Goal: Information Seeking & Learning: Check status

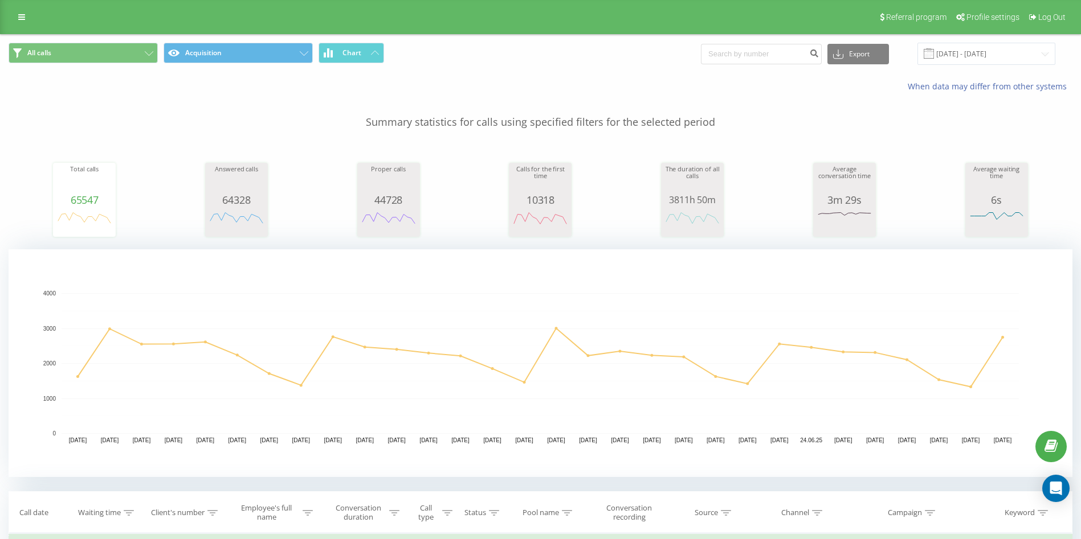
click at [23, 3] on div "Referral program Profile settings Log Out" at bounding box center [540, 17] width 1081 height 34
click at [18, 19] on link at bounding box center [21, 17] width 21 height 16
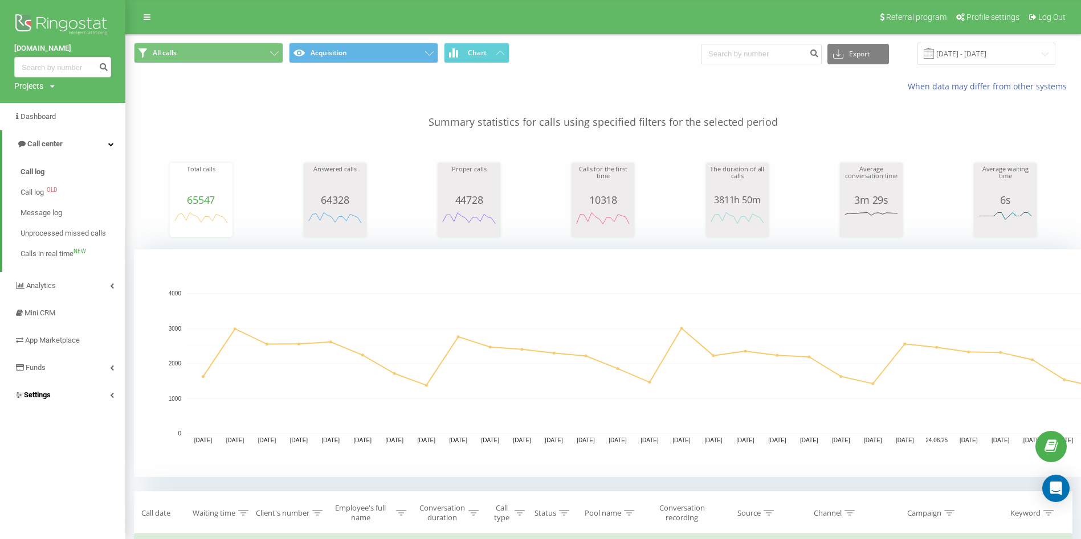
click at [43, 395] on span "Settings" at bounding box center [37, 395] width 27 height 9
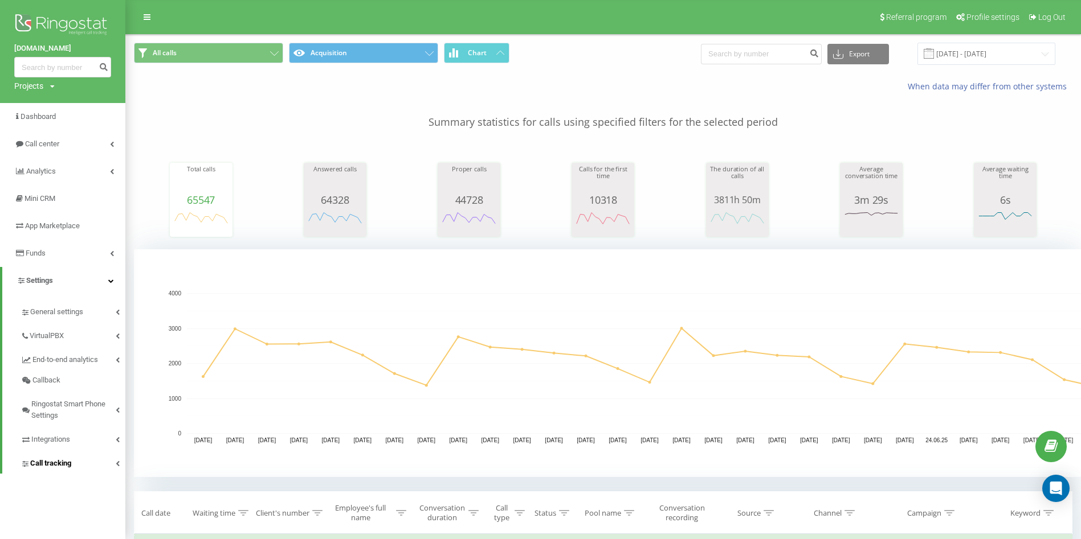
scroll to position [142, 0]
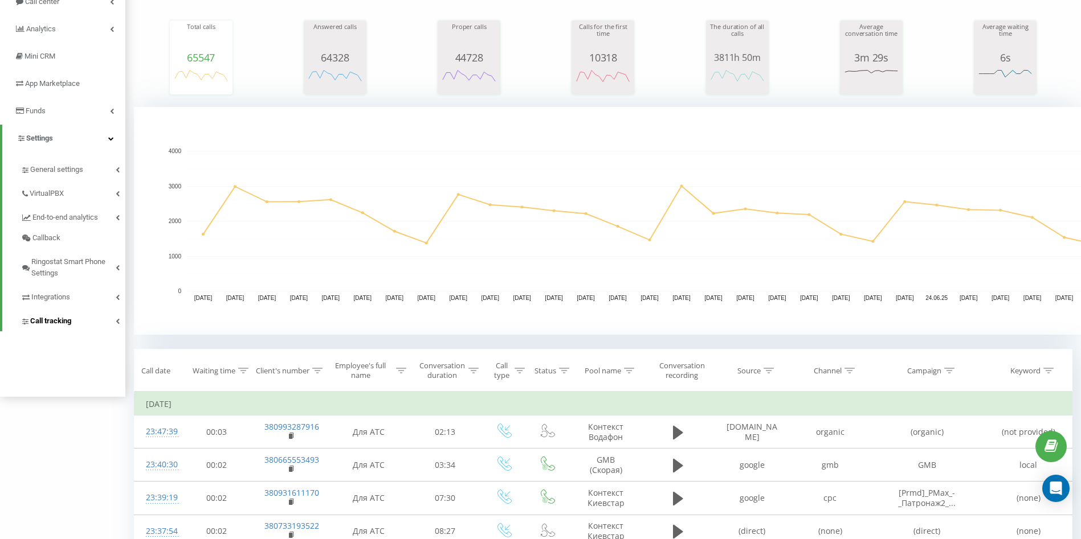
click at [43, 324] on span "Call tracking" at bounding box center [50, 321] width 41 height 11
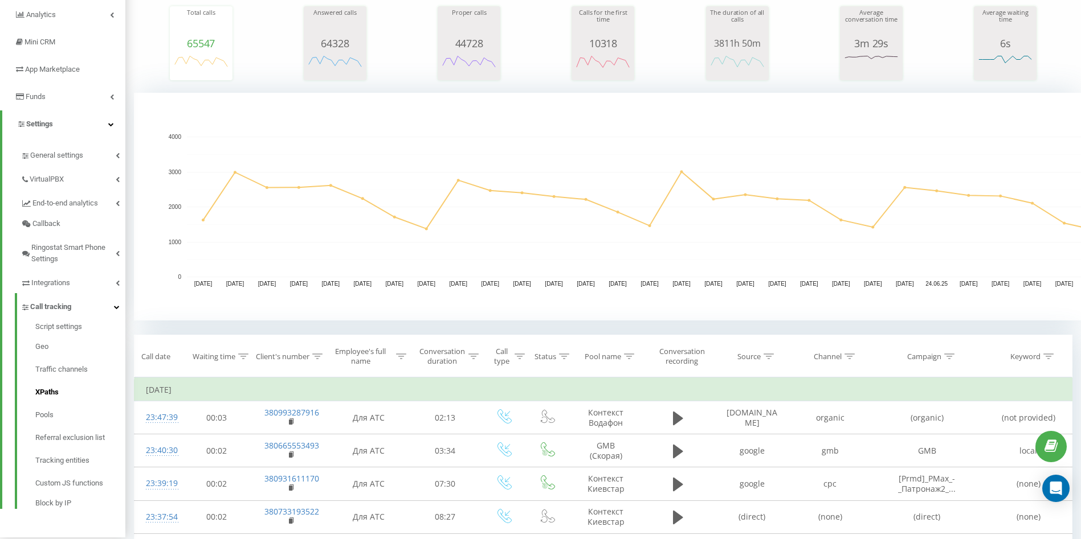
scroll to position [285, 0]
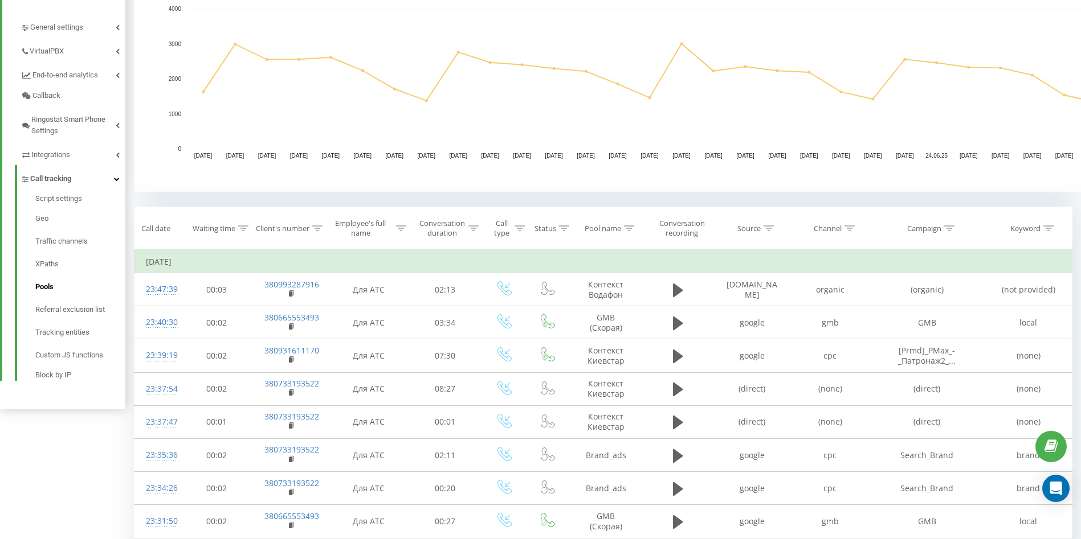
click at [60, 284] on link "Pools" at bounding box center [80, 287] width 90 height 23
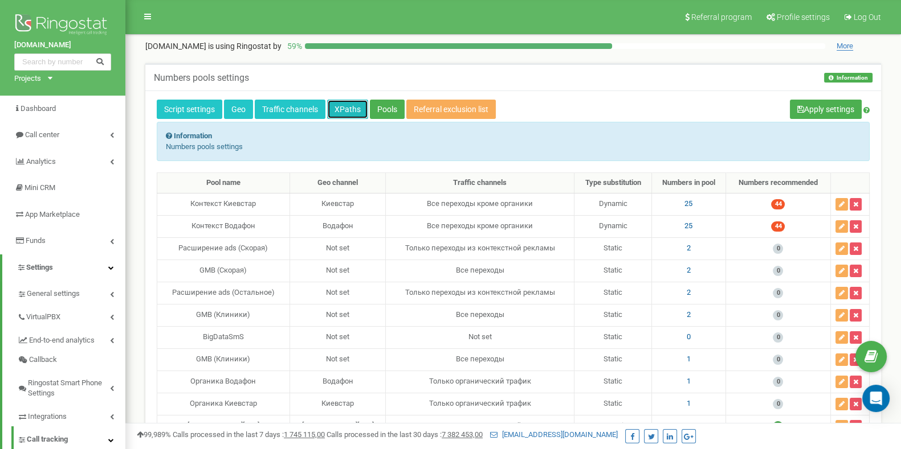
click at [340, 109] on link "XPaths" at bounding box center [347, 109] width 41 height 19
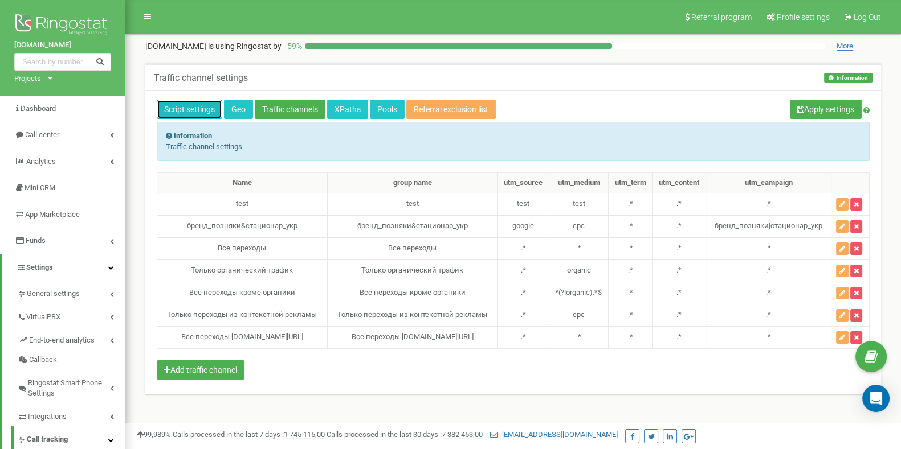
click at [197, 103] on link "Script settings" at bounding box center [190, 109] width 66 height 19
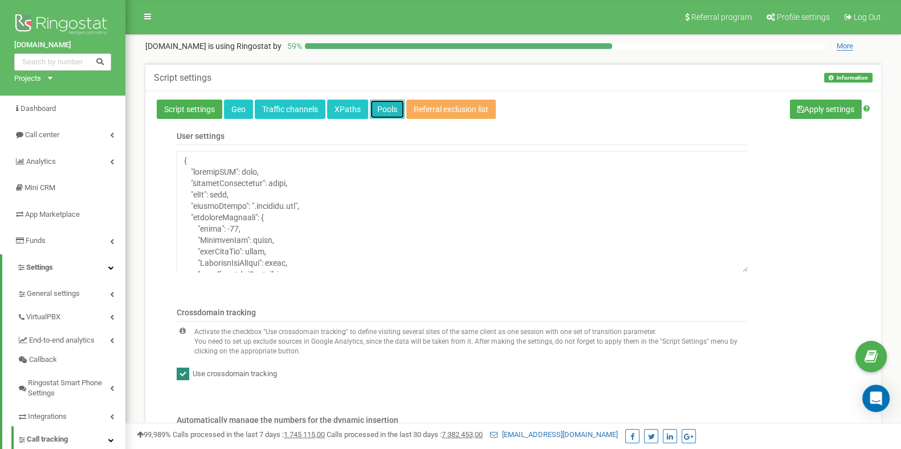
click at [382, 107] on link "Pools" at bounding box center [387, 109] width 35 height 19
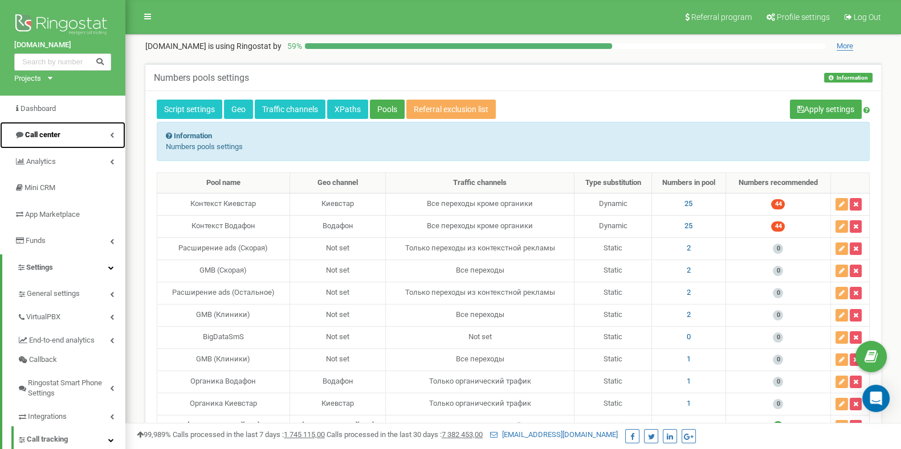
click at [48, 134] on span "Call center" at bounding box center [42, 134] width 35 height 9
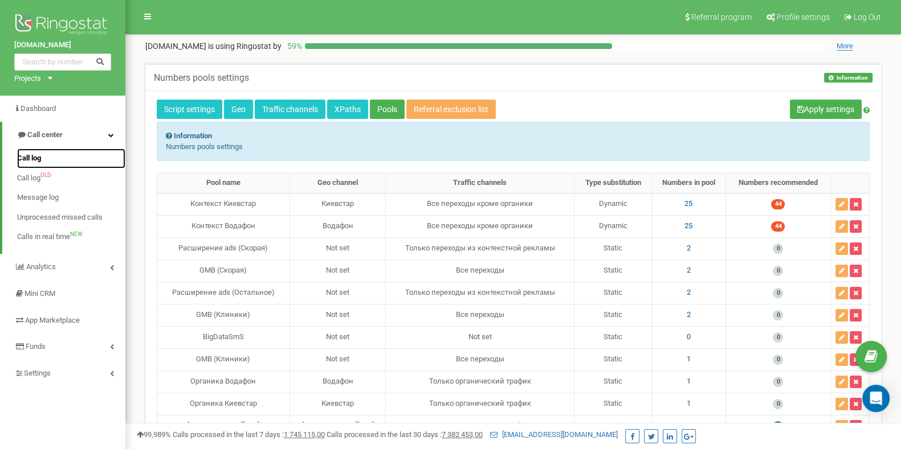
click at [48, 157] on link "Call log" at bounding box center [71, 159] width 108 height 20
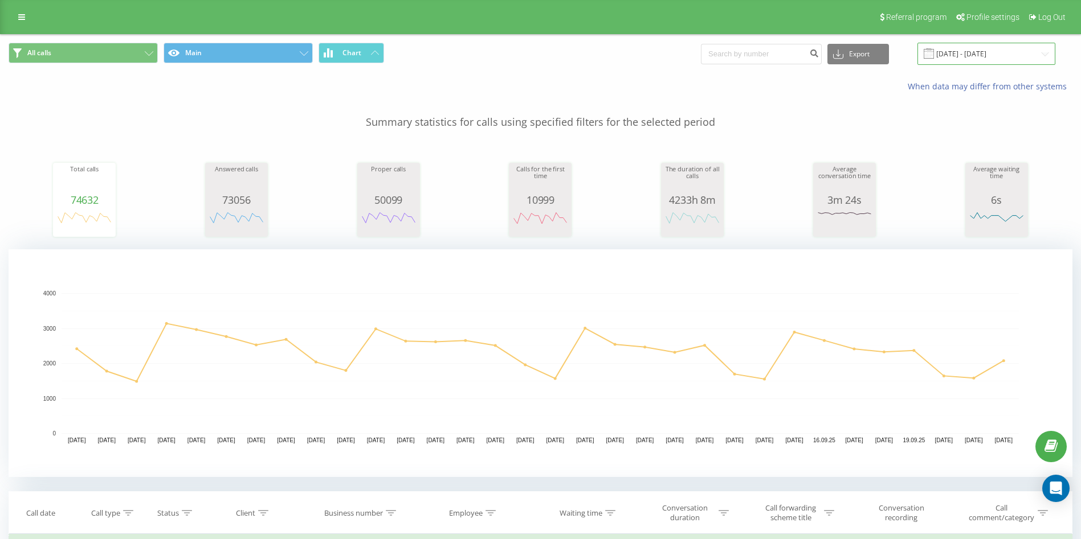
click at [957, 51] on input "[DATE] - [DATE]" at bounding box center [986, 54] width 138 height 22
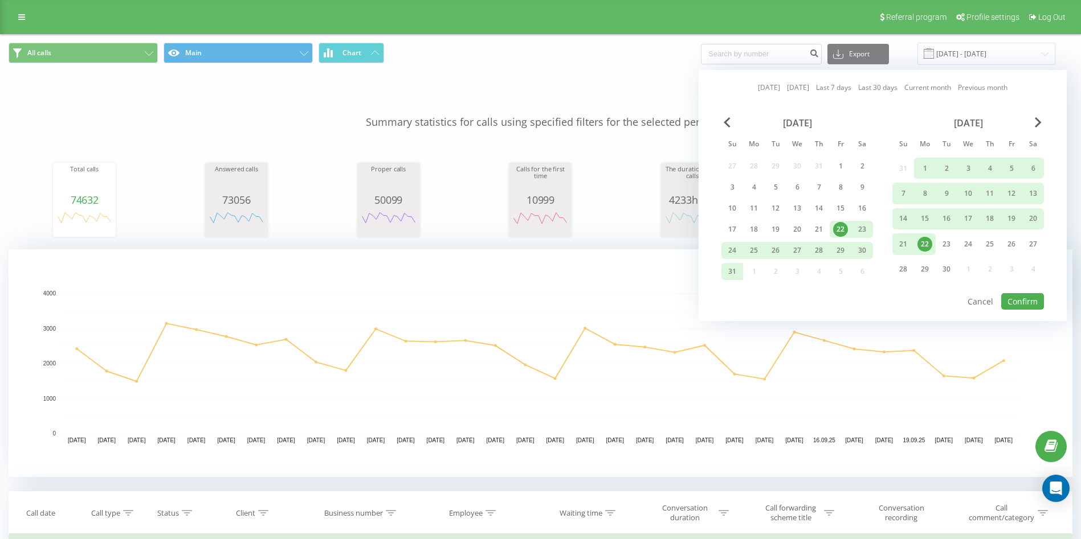
click at [884, 93] on div "Today Yesterday Last 7 days Last 30 days Current month Previous month August 20…" at bounding box center [882, 195] width 368 height 251
click at [877, 93] on div "Today Yesterday Last 7 days Last 30 days Current month Previous month" at bounding box center [883, 87] width 250 height 11
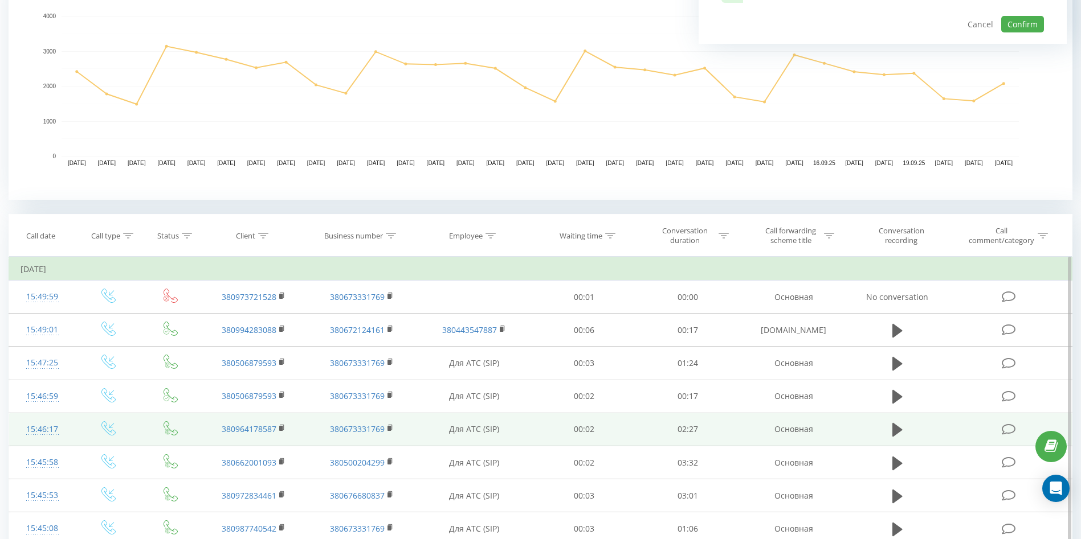
scroll to position [285, 0]
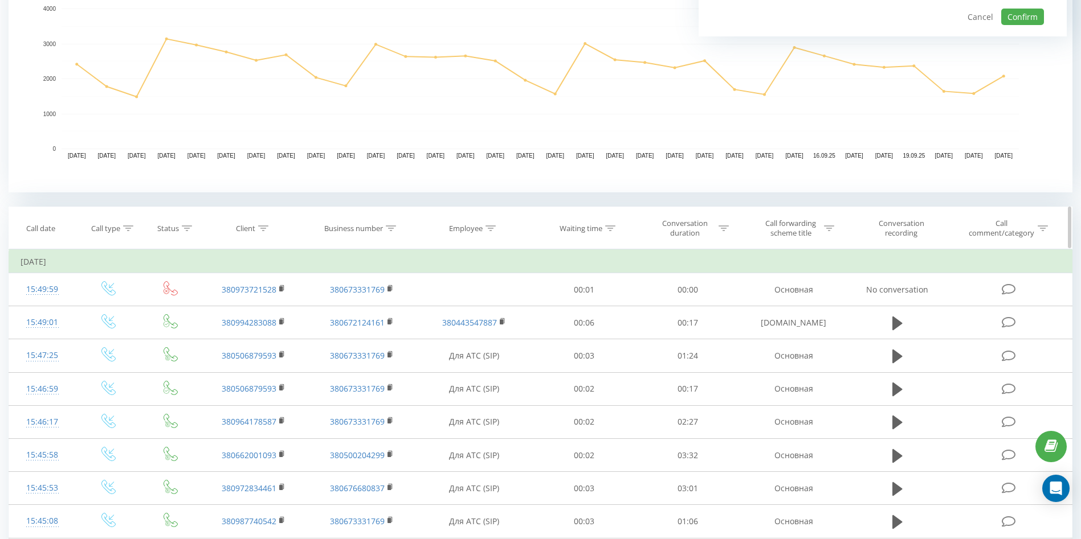
click at [830, 228] on icon at bounding box center [829, 229] width 10 height 6
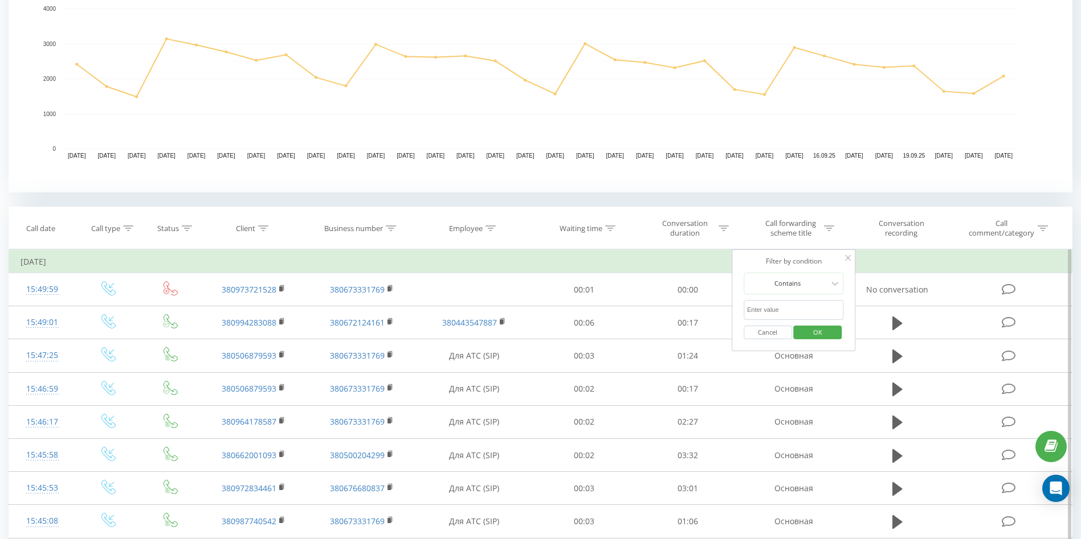
click at [760, 308] on input "text" at bounding box center [793, 310] width 100 height 20
click at [803, 328] on span "OK" at bounding box center [818, 333] width 32 height 18
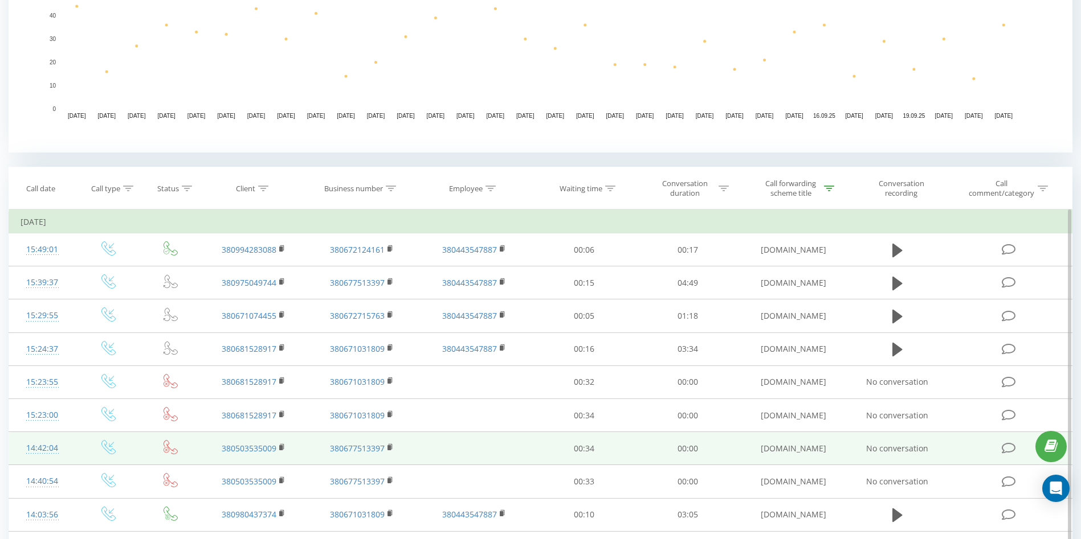
scroll to position [321, 0]
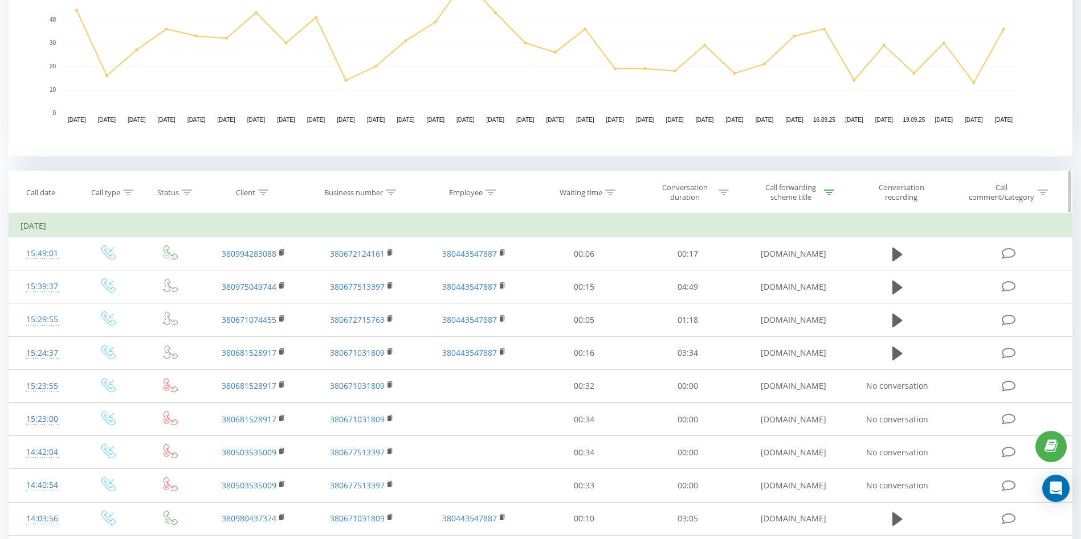
click at [832, 189] on div at bounding box center [829, 193] width 10 height 10
click at [769, 275] on input "ddc" at bounding box center [793, 274] width 100 height 20
type input "fb"
click at [812, 295] on span "OK" at bounding box center [818, 297] width 32 height 18
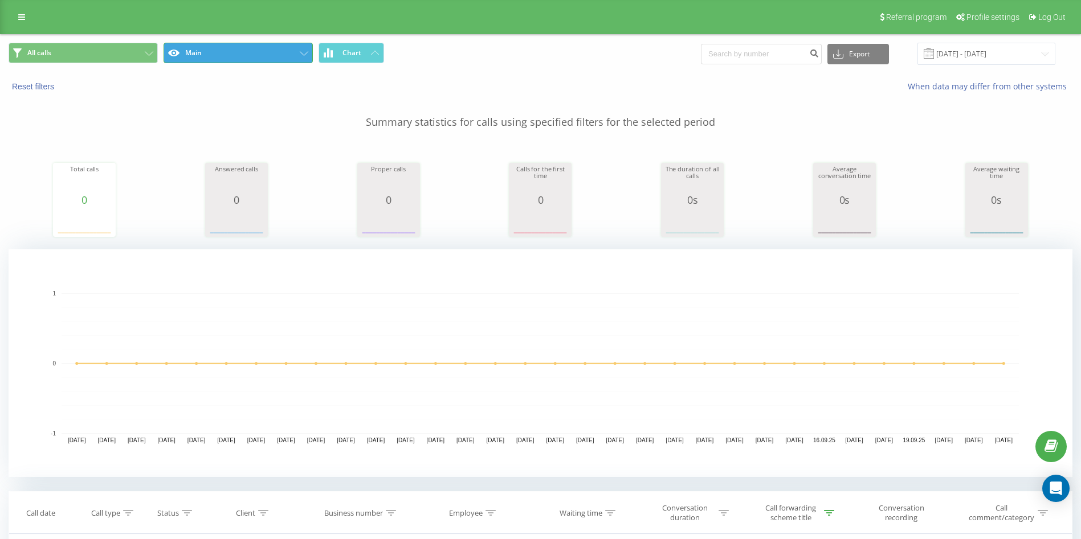
click at [269, 52] on button "Main" at bounding box center [237, 53] width 149 height 21
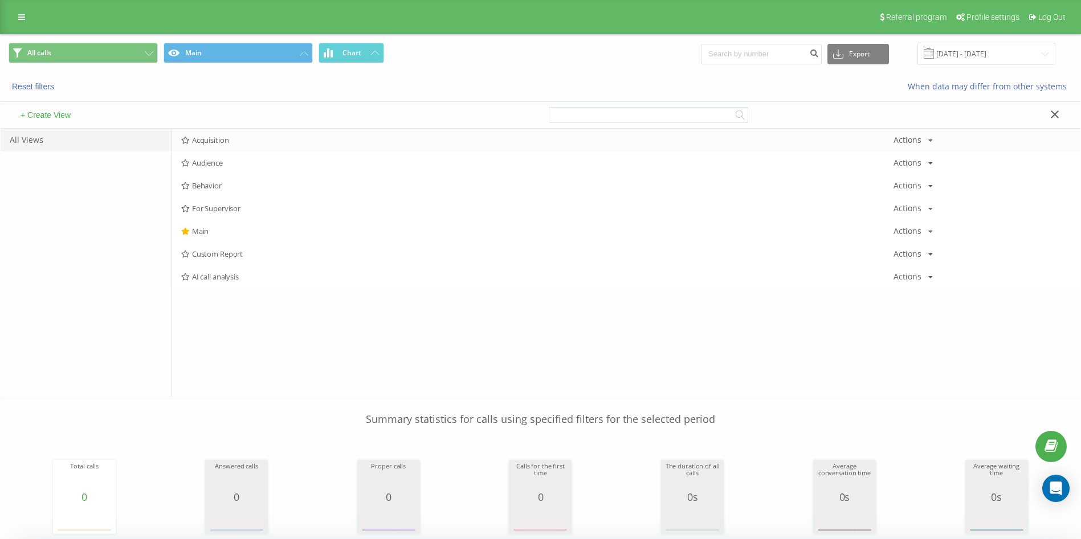
click at [232, 136] on span "Acquisition" at bounding box center [537, 140] width 712 height 8
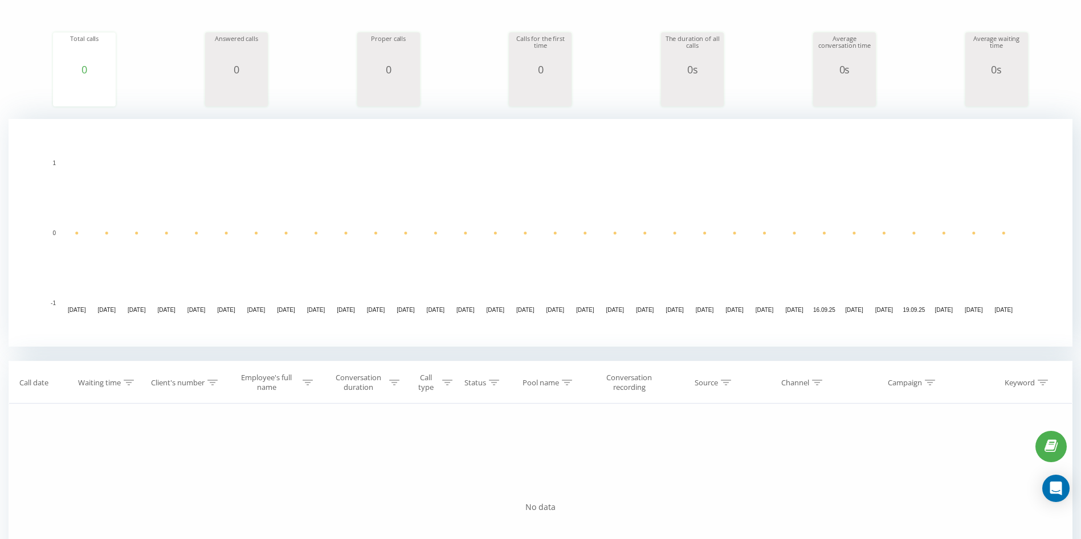
scroll to position [118, 0]
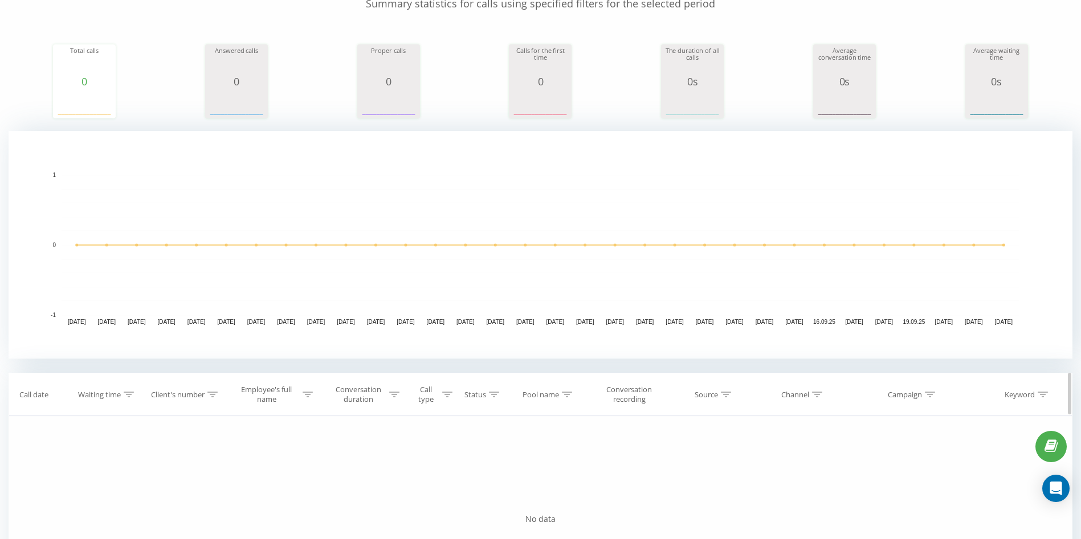
click at [563, 395] on icon at bounding box center [567, 395] width 10 height 6
click at [542, 468] on input "text" at bounding box center [543, 477] width 100 height 20
type input "ddc"
click at [576, 498] on span "OK" at bounding box center [568, 499] width 32 height 18
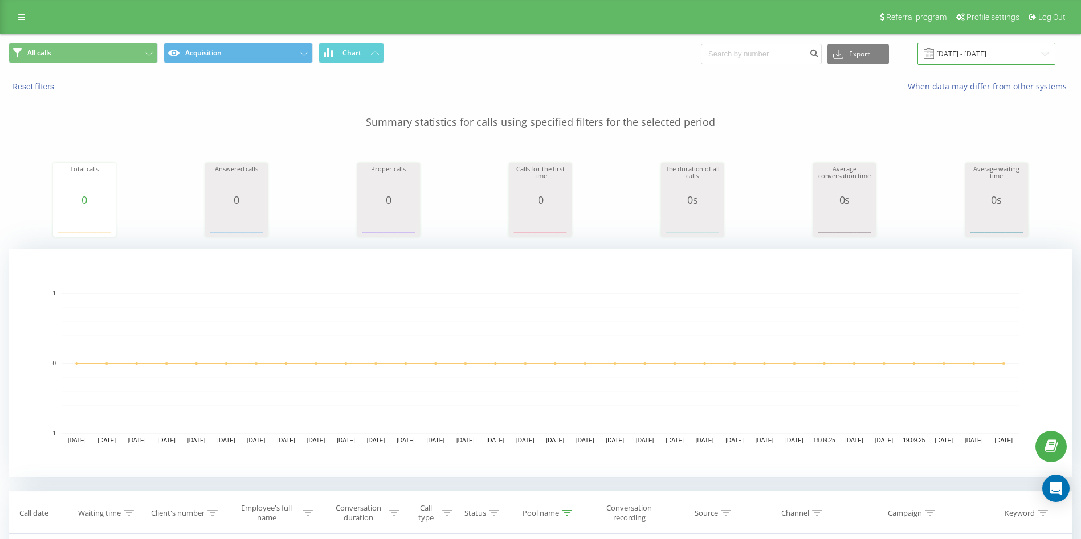
click at [964, 46] on input "22.08.2025 - 22.09.2025" at bounding box center [986, 54] width 138 height 22
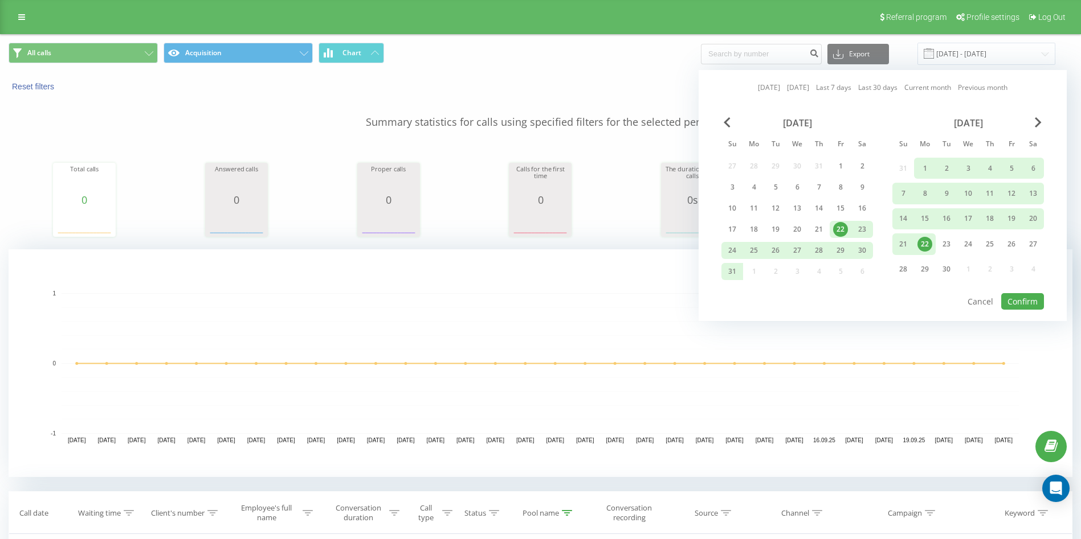
click at [895, 89] on link "Last 30 days" at bounding box center [877, 87] width 39 height 11
click at [1016, 294] on button "Confirm" at bounding box center [1022, 301] width 43 height 17
type input "24.08.2025 - 22.09.2025"
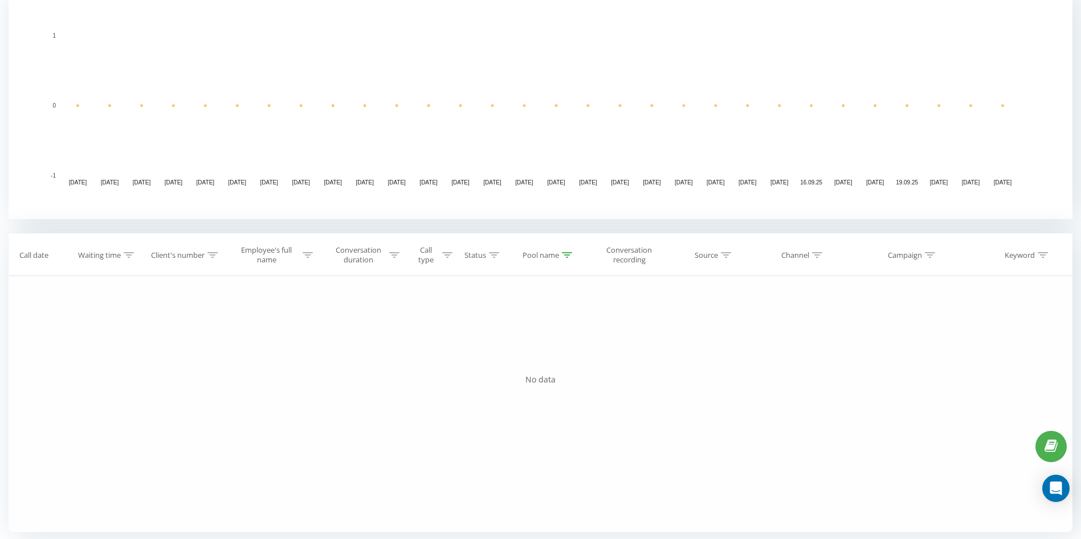
scroll to position [261, 0]
click at [568, 256] on div at bounding box center [567, 253] width 10 height 10
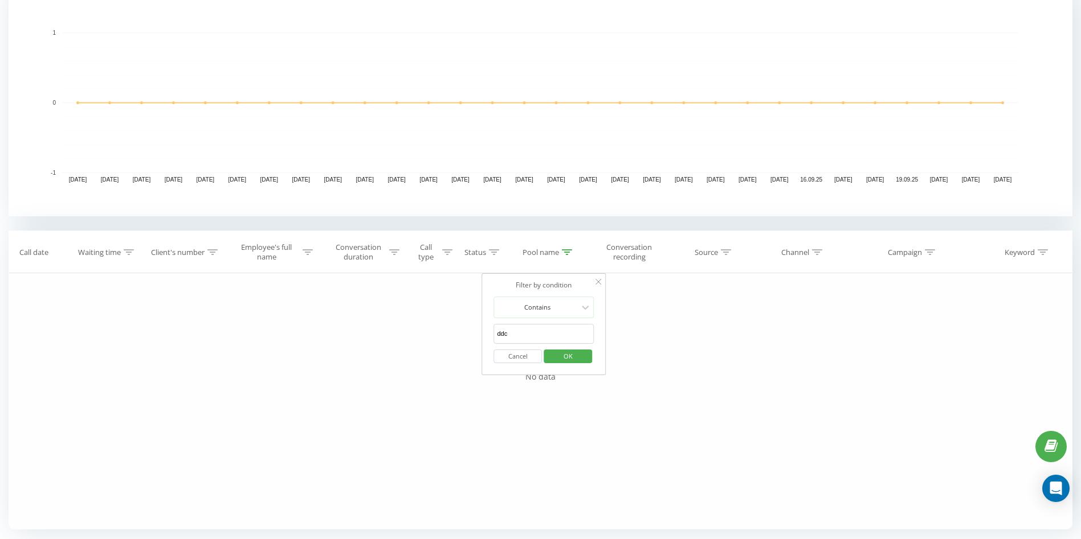
click at [538, 334] on input "ddc" at bounding box center [543, 334] width 100 height 20
click at [503, 354] on button "Cancel" at bounding box center [517, 357] width 48 height 14
